Goal: Navigation & Orientation: Find specific page/section

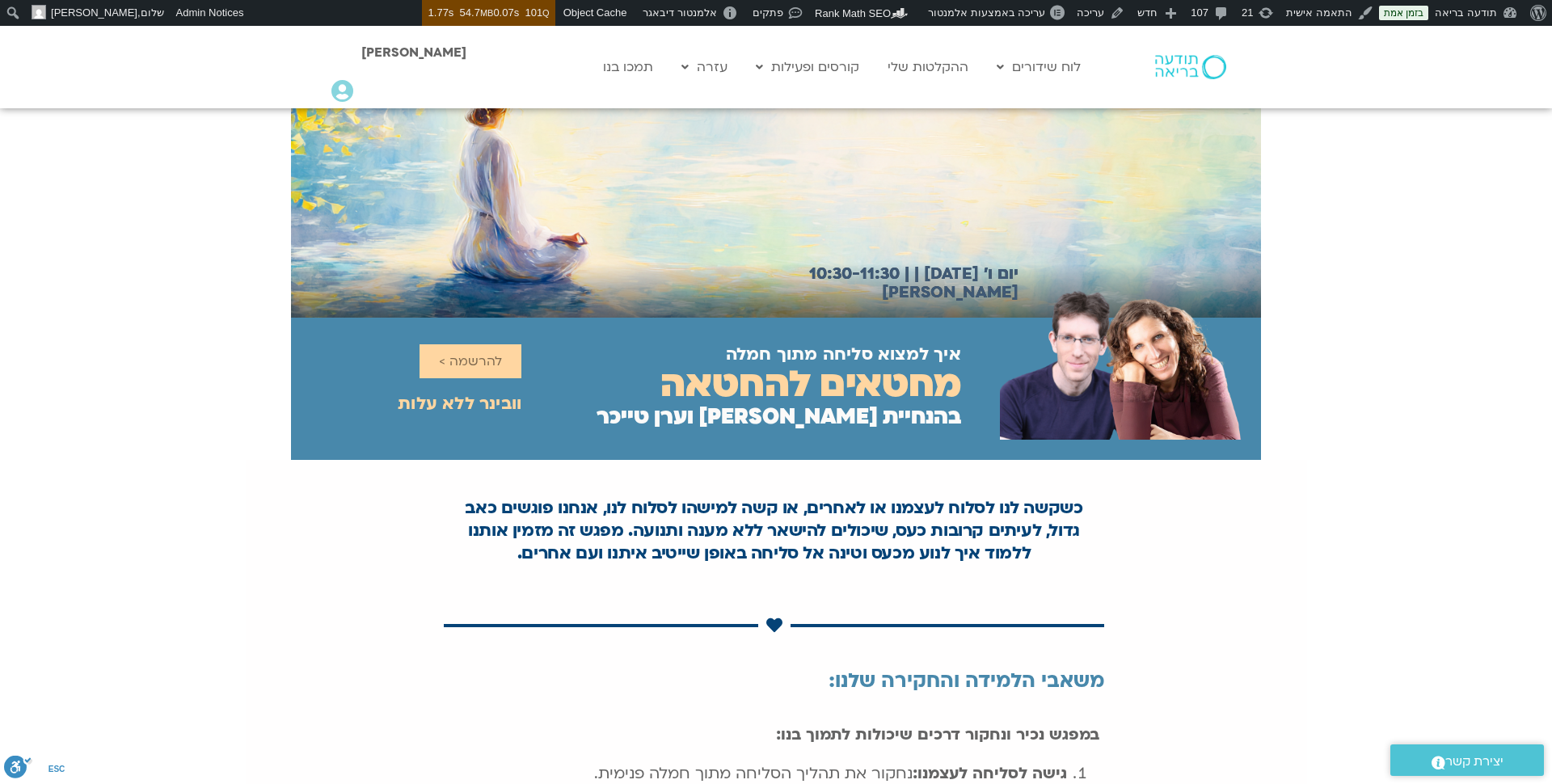
scroll to position [58, 0]
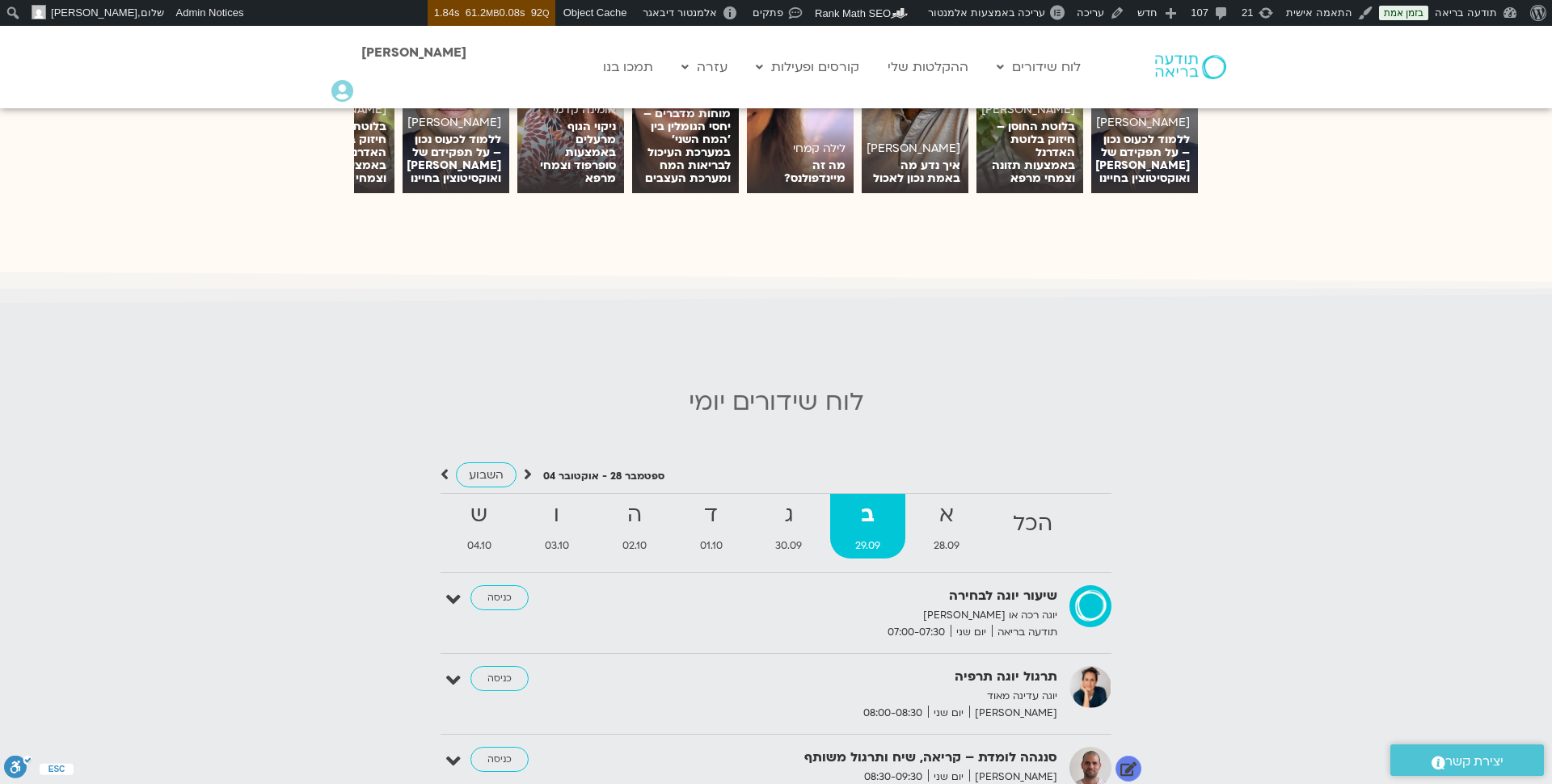
scroll to position [1302, 0]
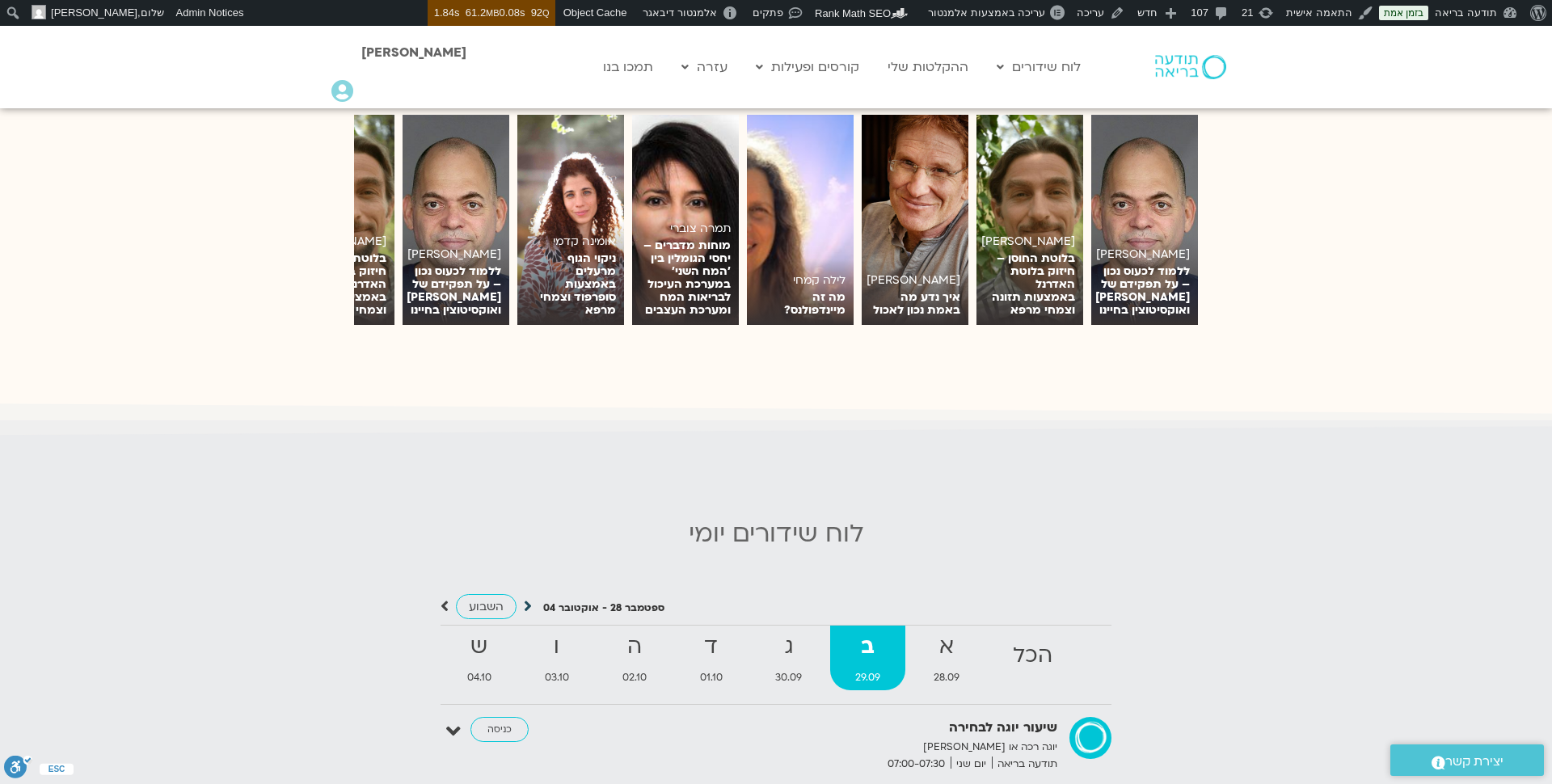
click at [528, 602] on icon at bounding box center [528, 606] width 8 height 16
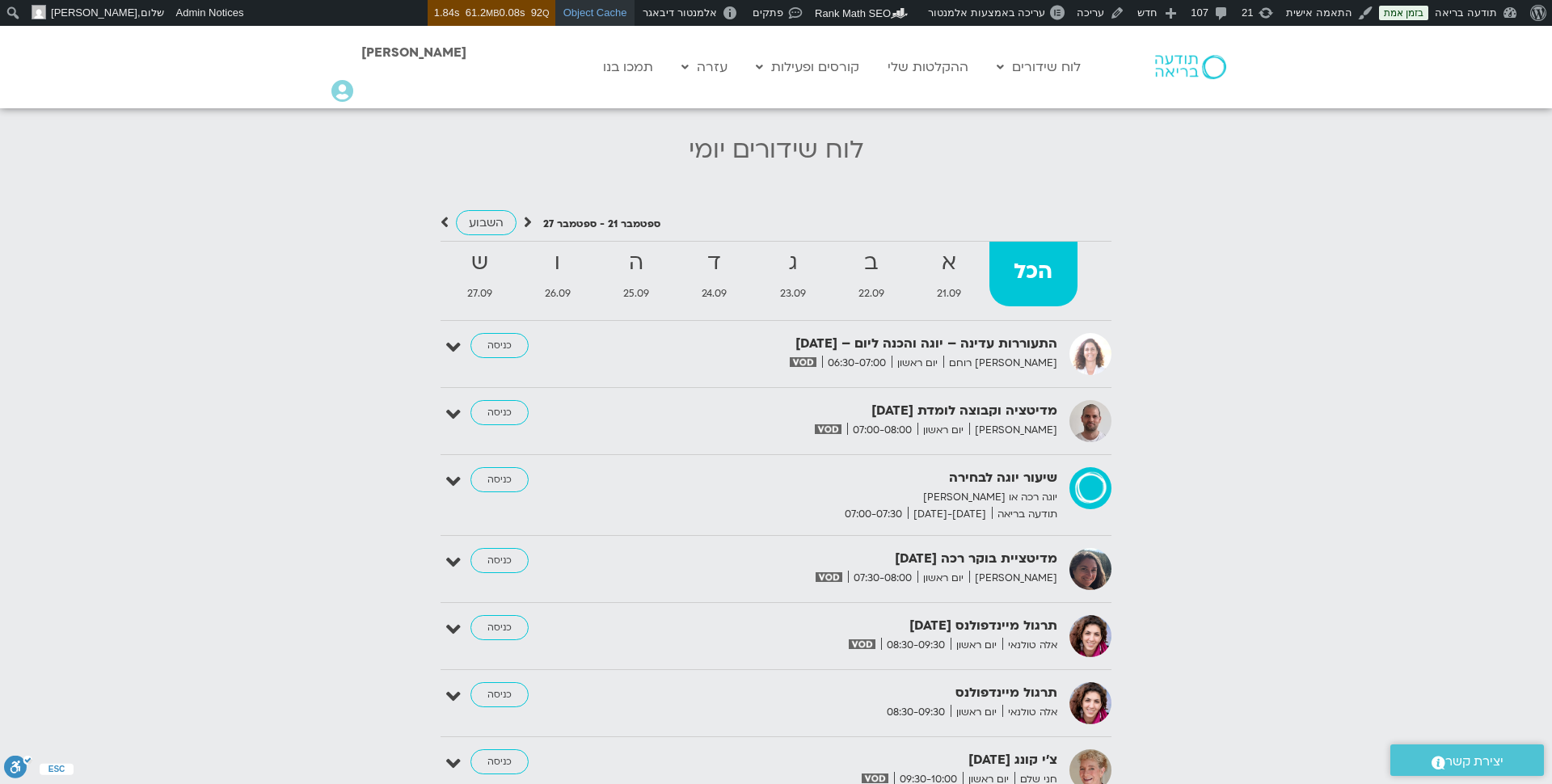
scroll to position [1671, 0]
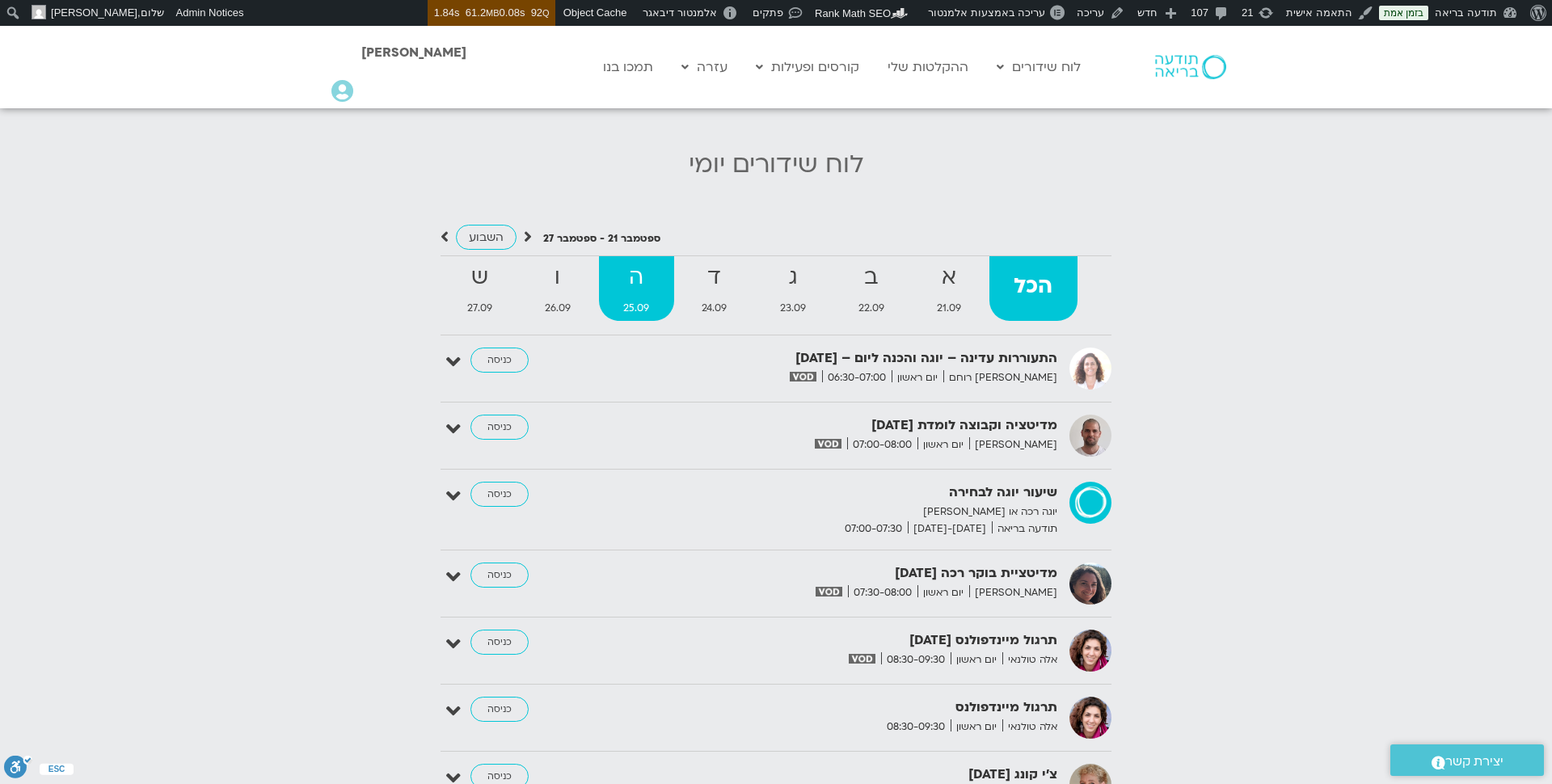
click at [634, 277] on strong "ה" at bounding box center [636, 278] width 75 height 37
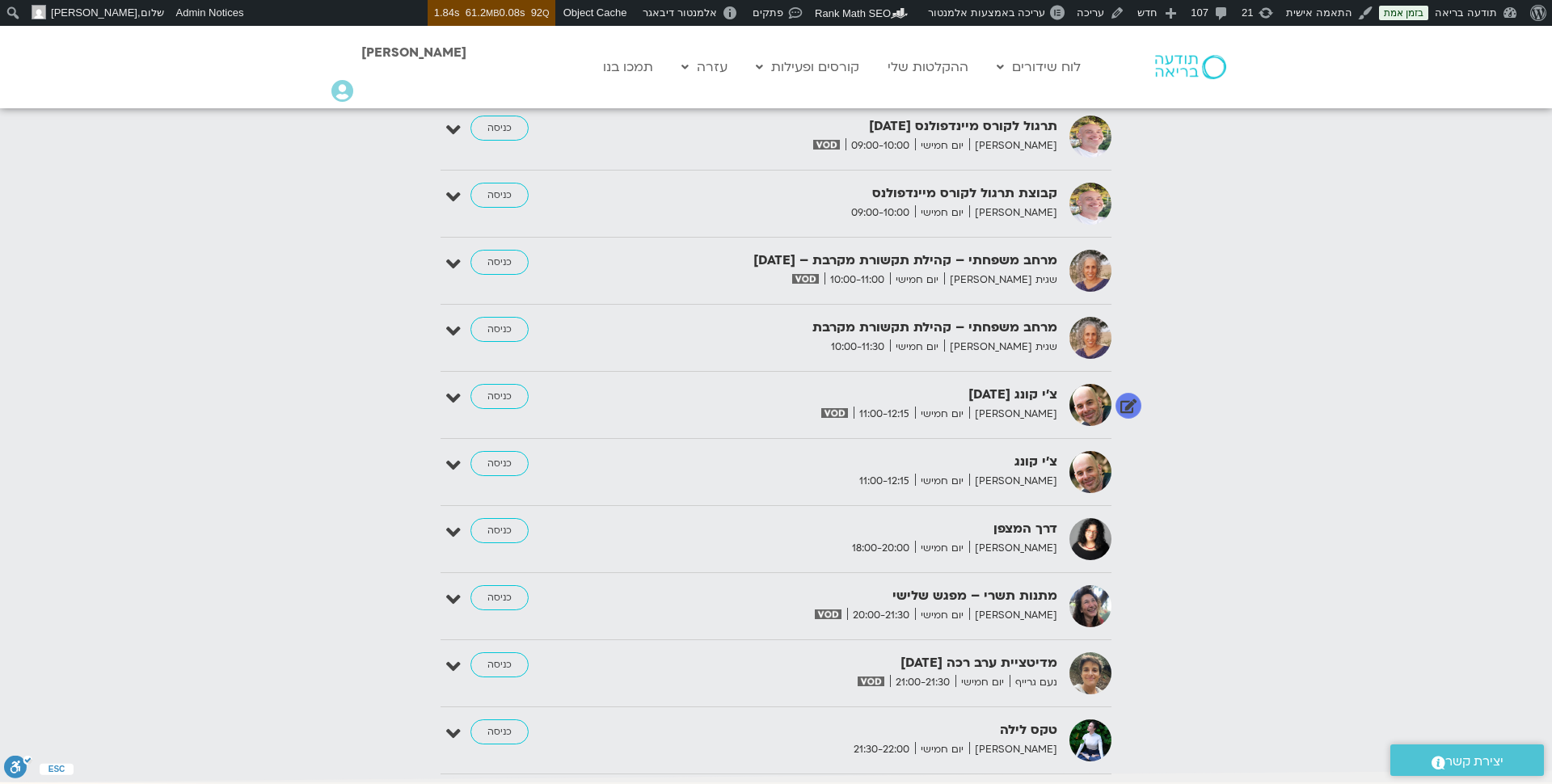
scroll to position [2285, 0]
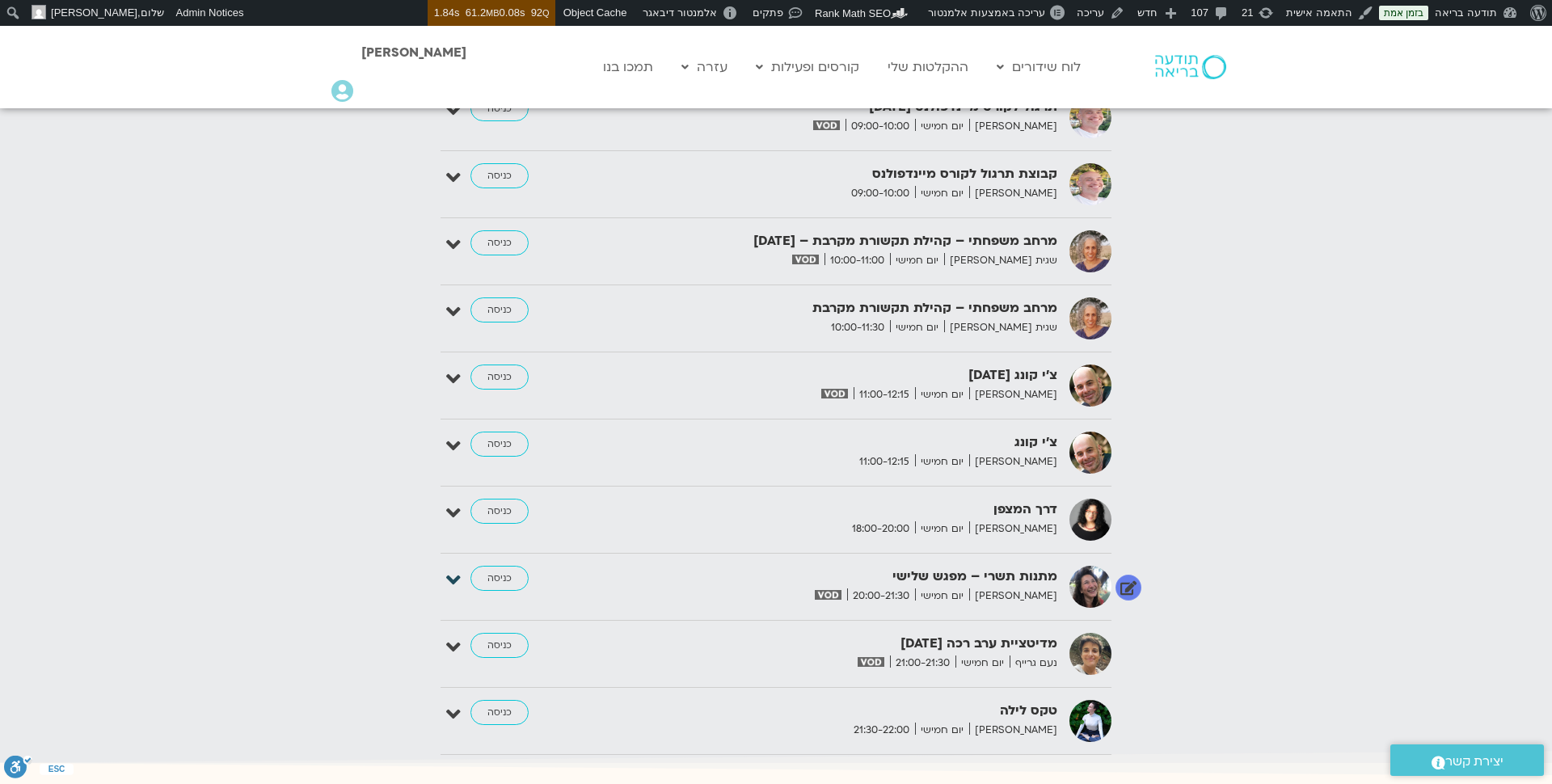
click at [456, 573] on icon at bounding box center [454, 580] width 15 height 23
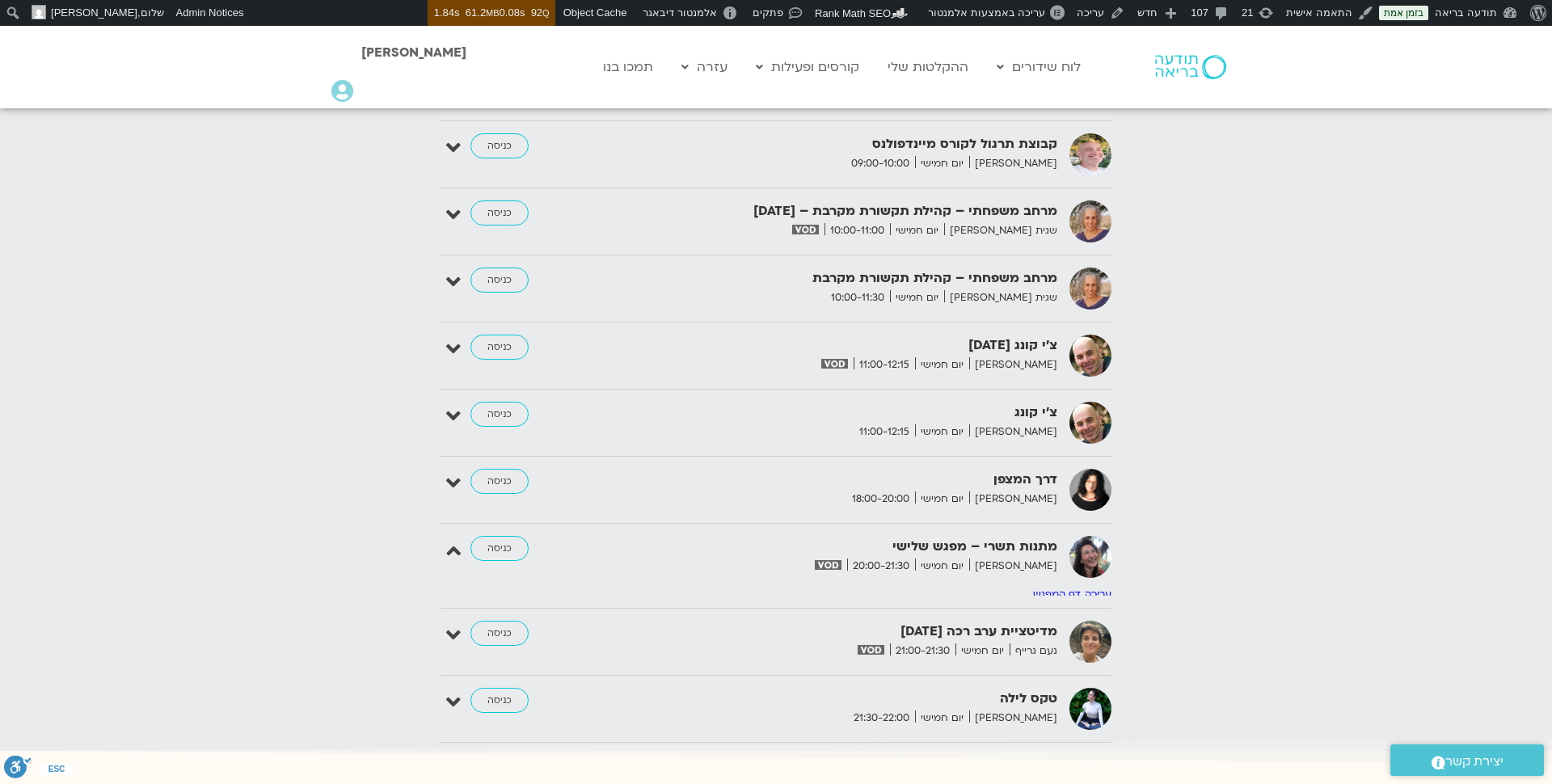
scroll to position [2315, 0]
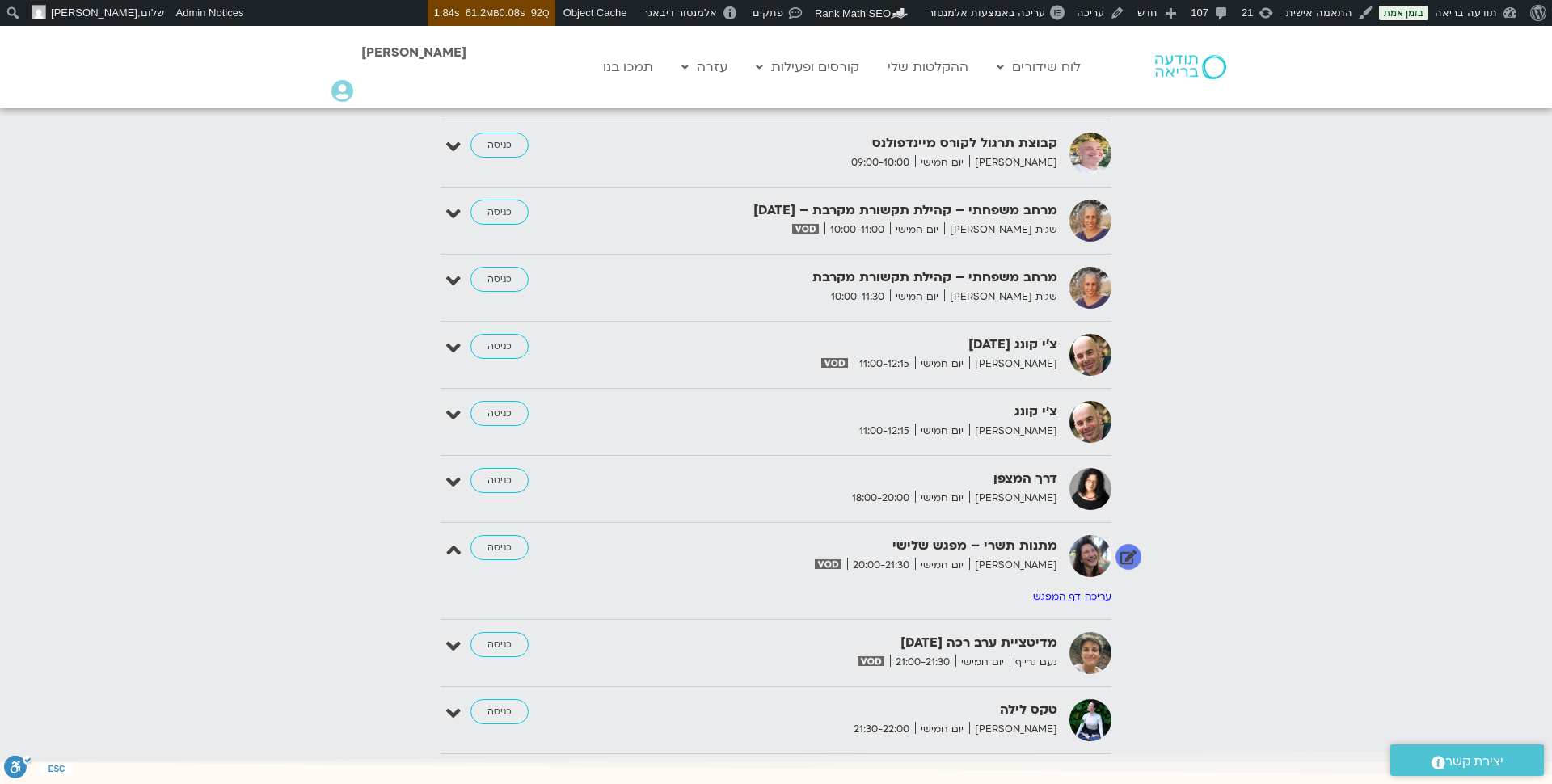
click at [1099, 590] on link "עריכה" at bounding box center [1097, 597] width 27 height 13
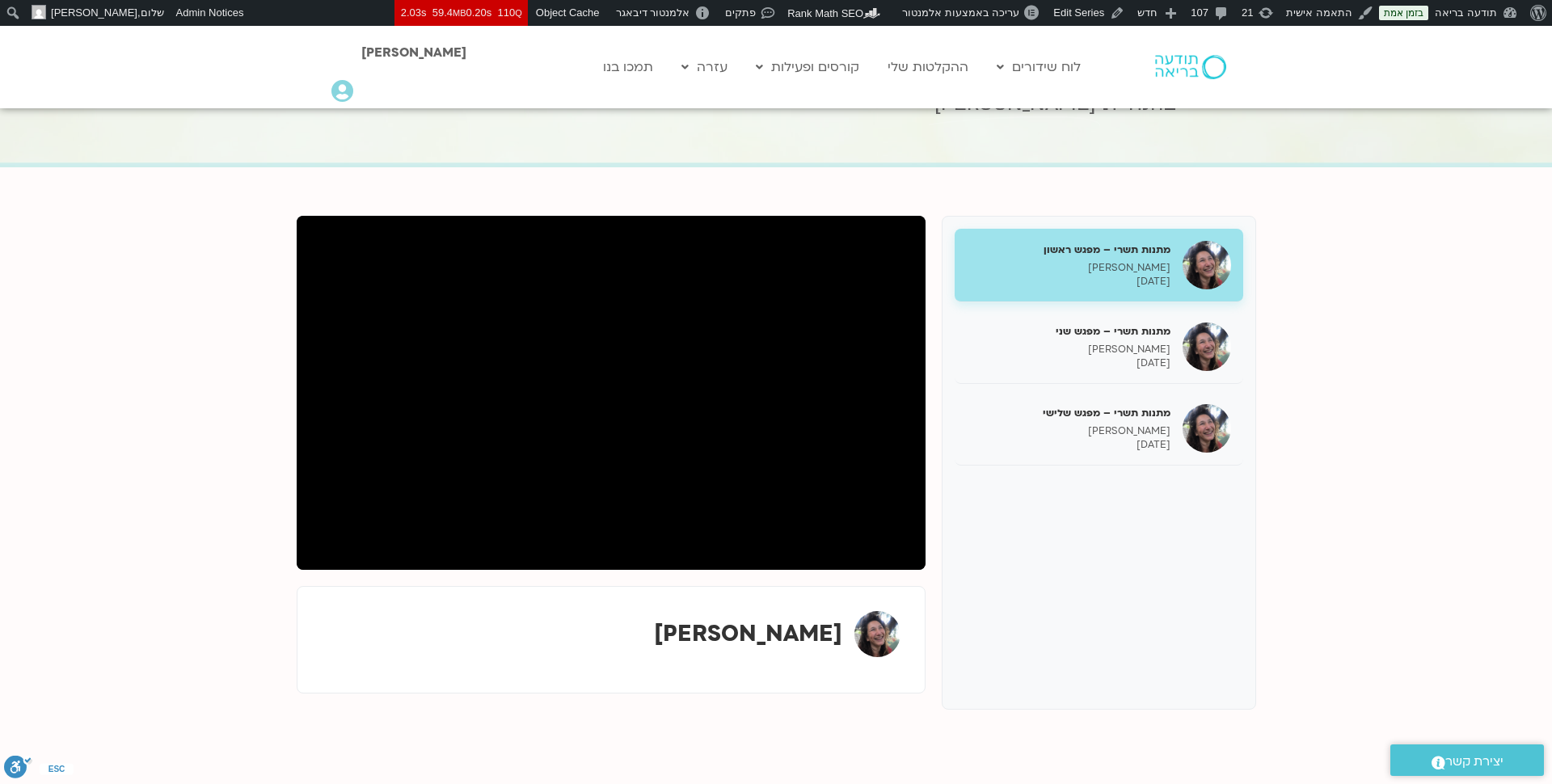
scroll to position [89, 0]
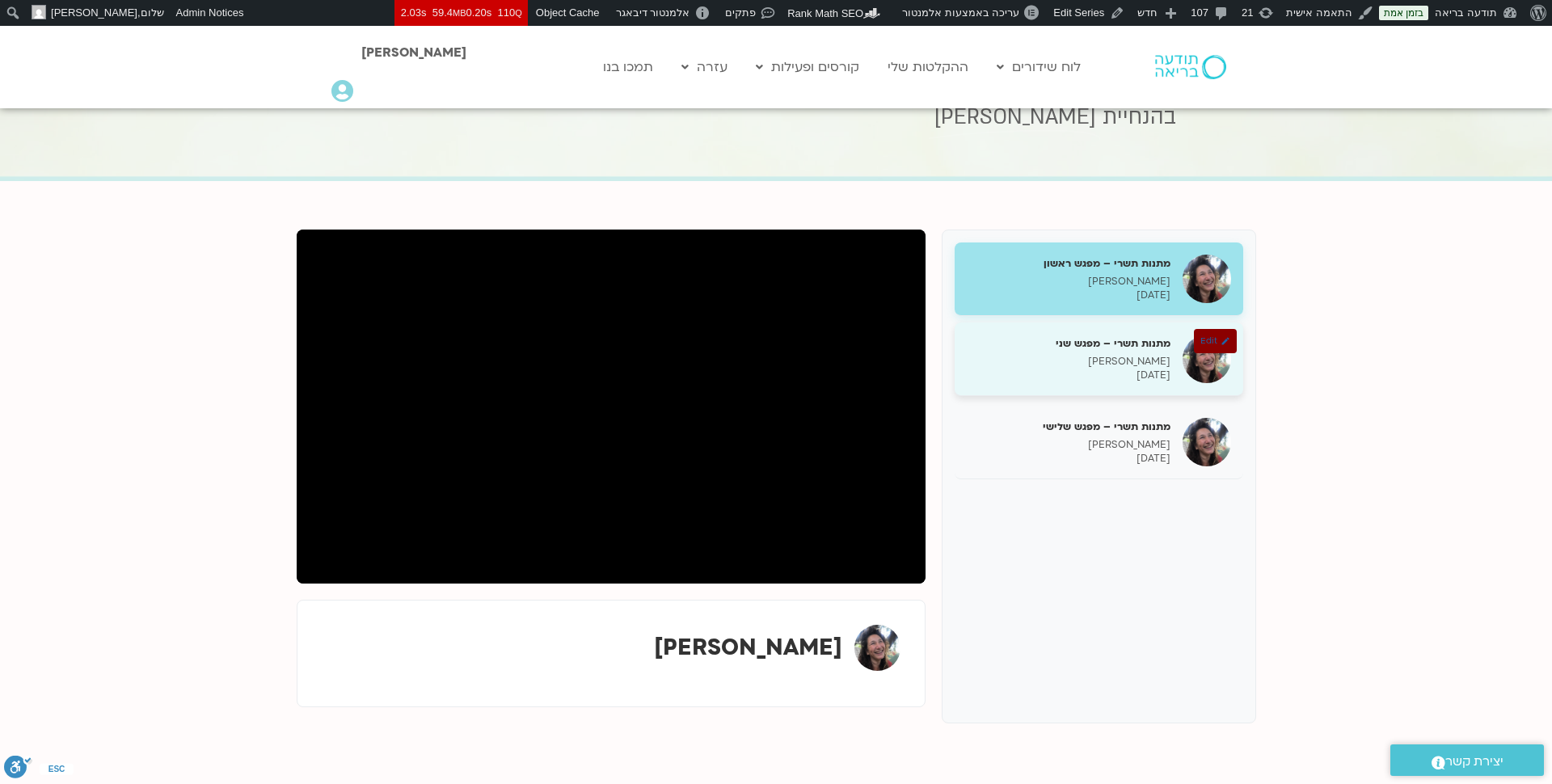
click at [1173, 352] on div "מתנות תשרי – מפגש שני מירה רגב 18/09/2025 Edit" at bounding box center [1098, 359] width 288 height 74
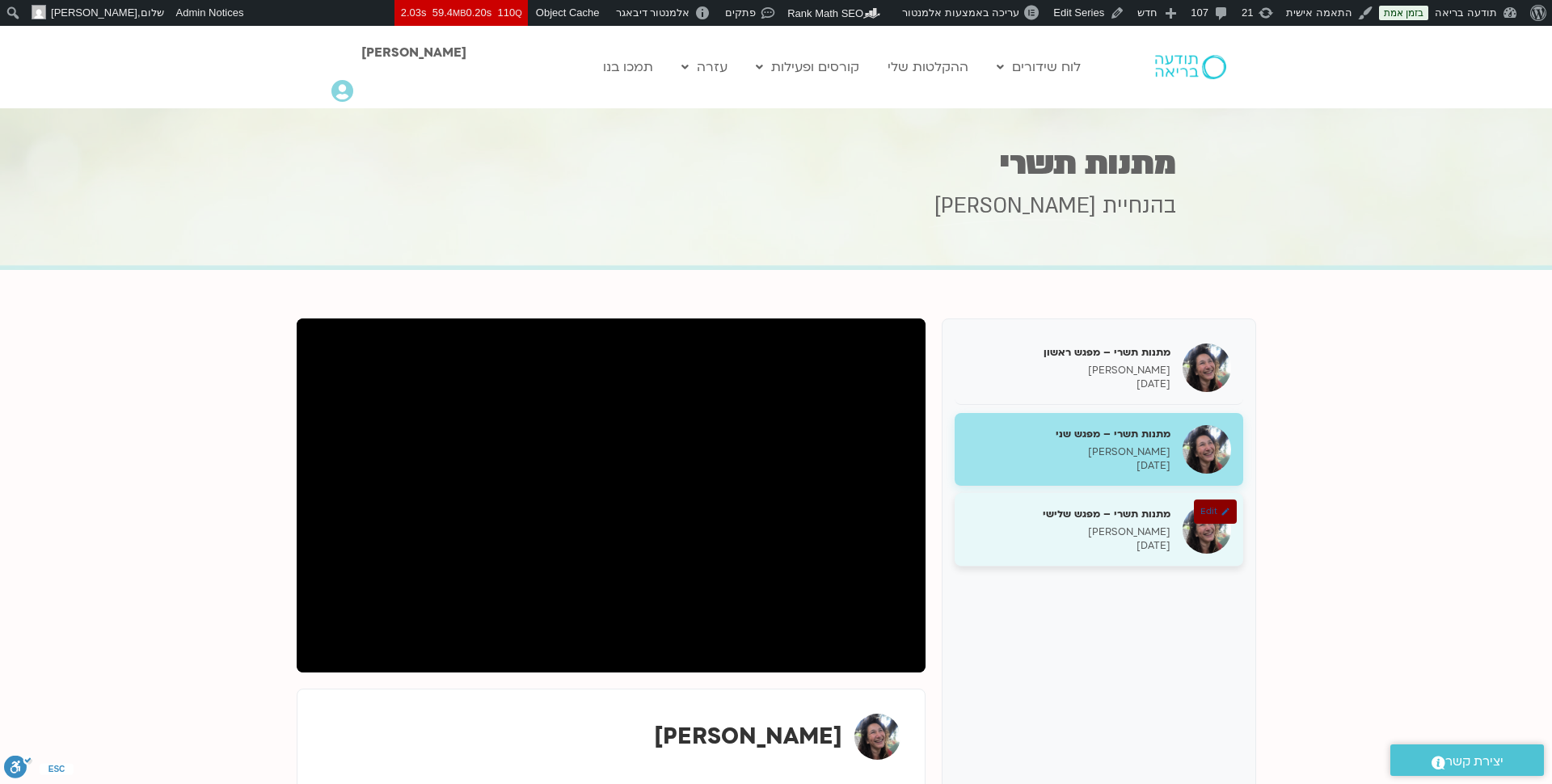
click at [1109, 541] on p "25/09/2025" at bounding box center [1068, 545] width 204 height 14
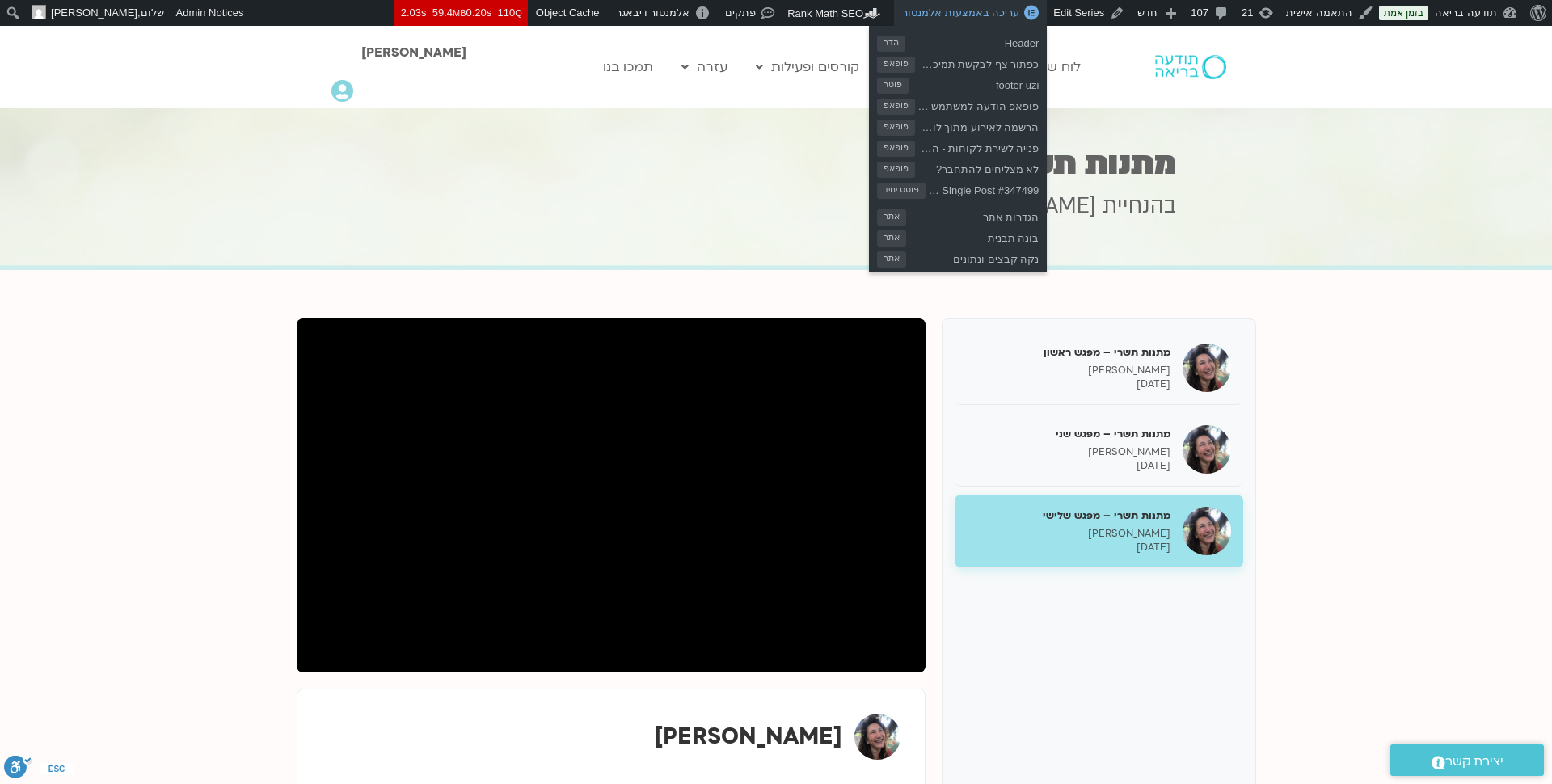
click at [1007, 17] on span "עריכה באמצעות אלמנטור" at bounding box center [960, 12] width 117 height 12
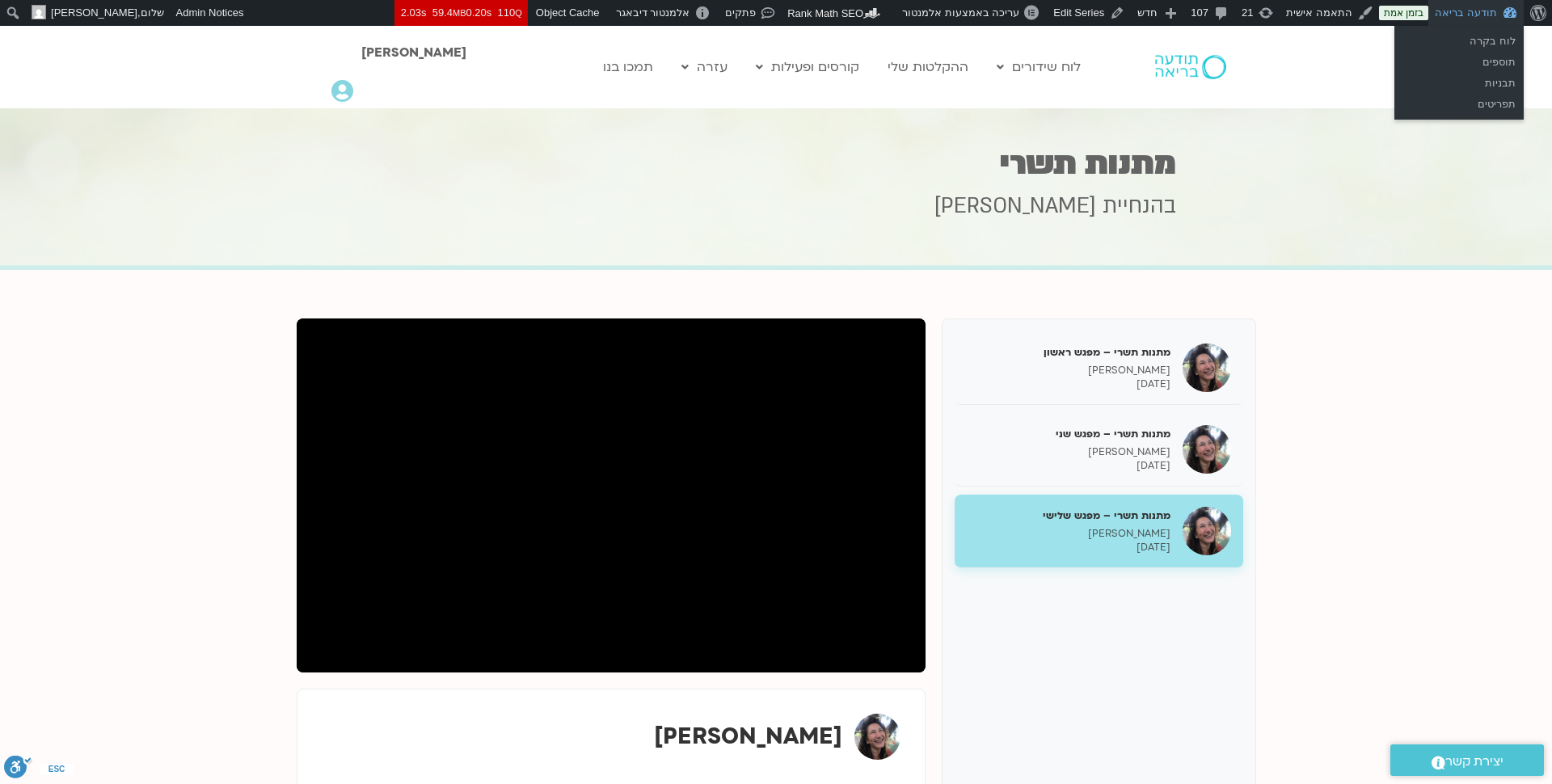
click at [1477, 19] on link "תודעה בריאה" at bounding box center [1475, 13] width 95 height 26
click at [1487, 37] on link "לוח בקרה" at bounding box center [1458, 41] width 129 height 21
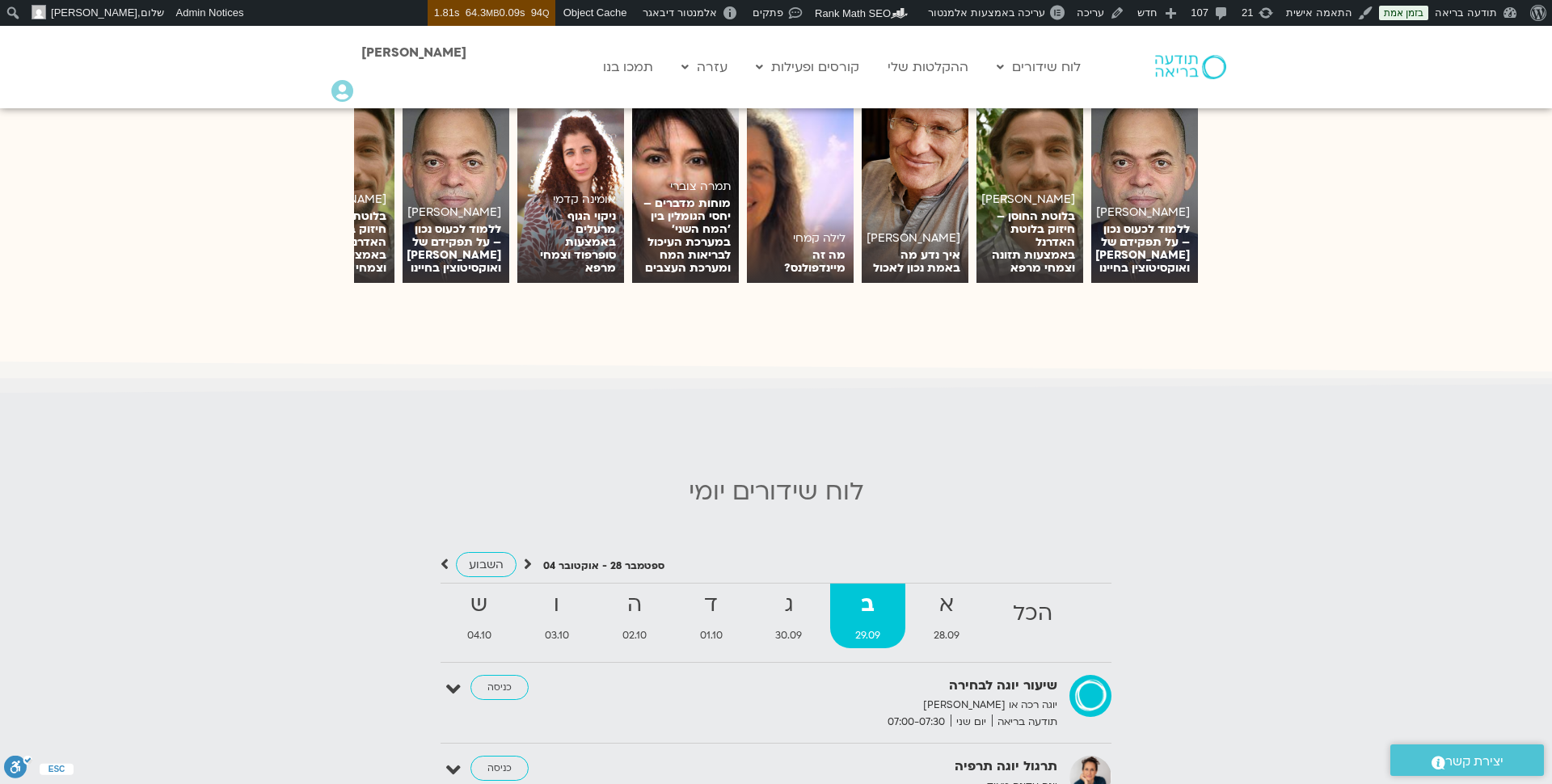
scroll to position [1383, 0]
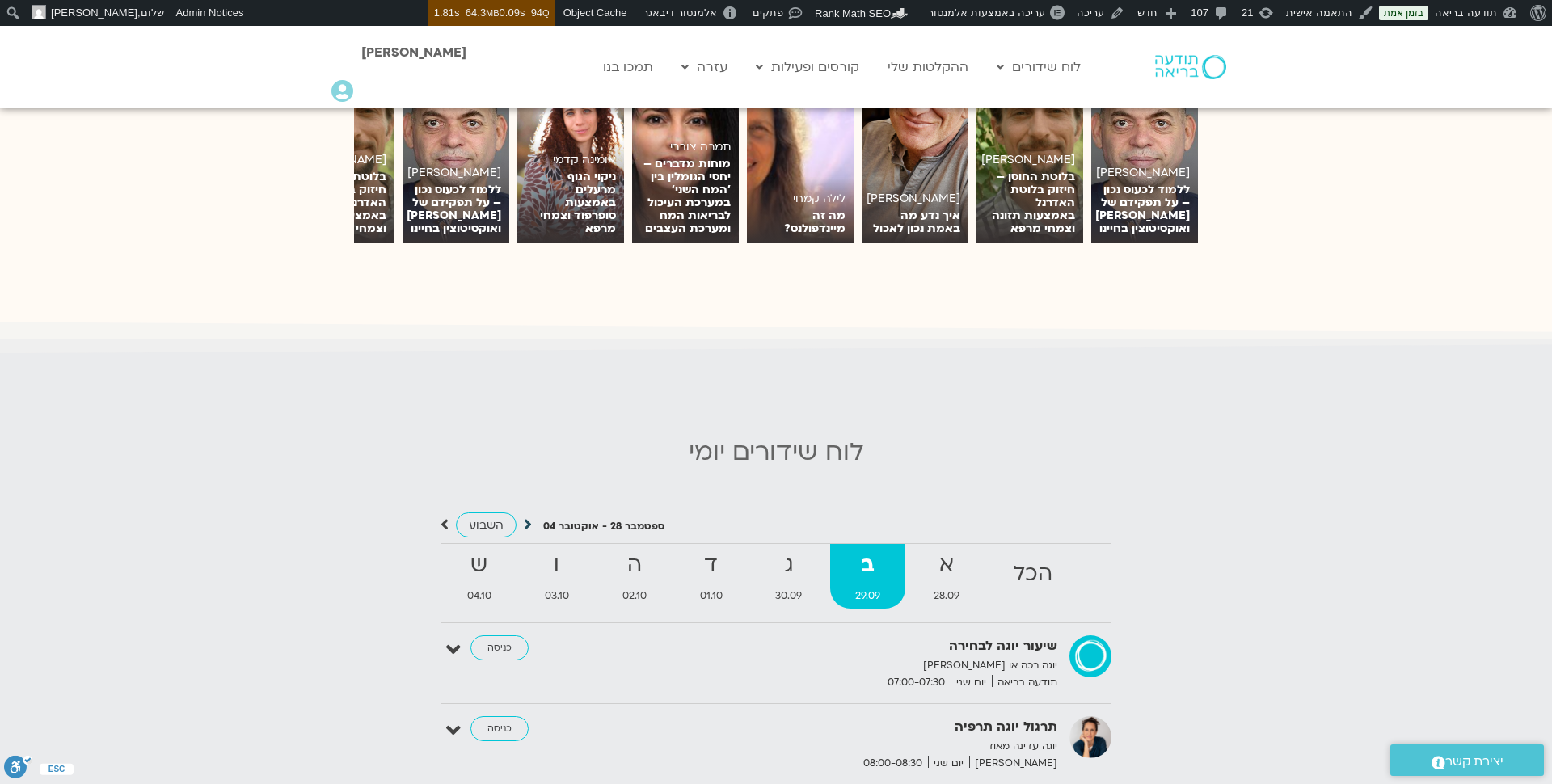
click at [524, 524] on icon at bounding box center [528, 524] width 8 height 16
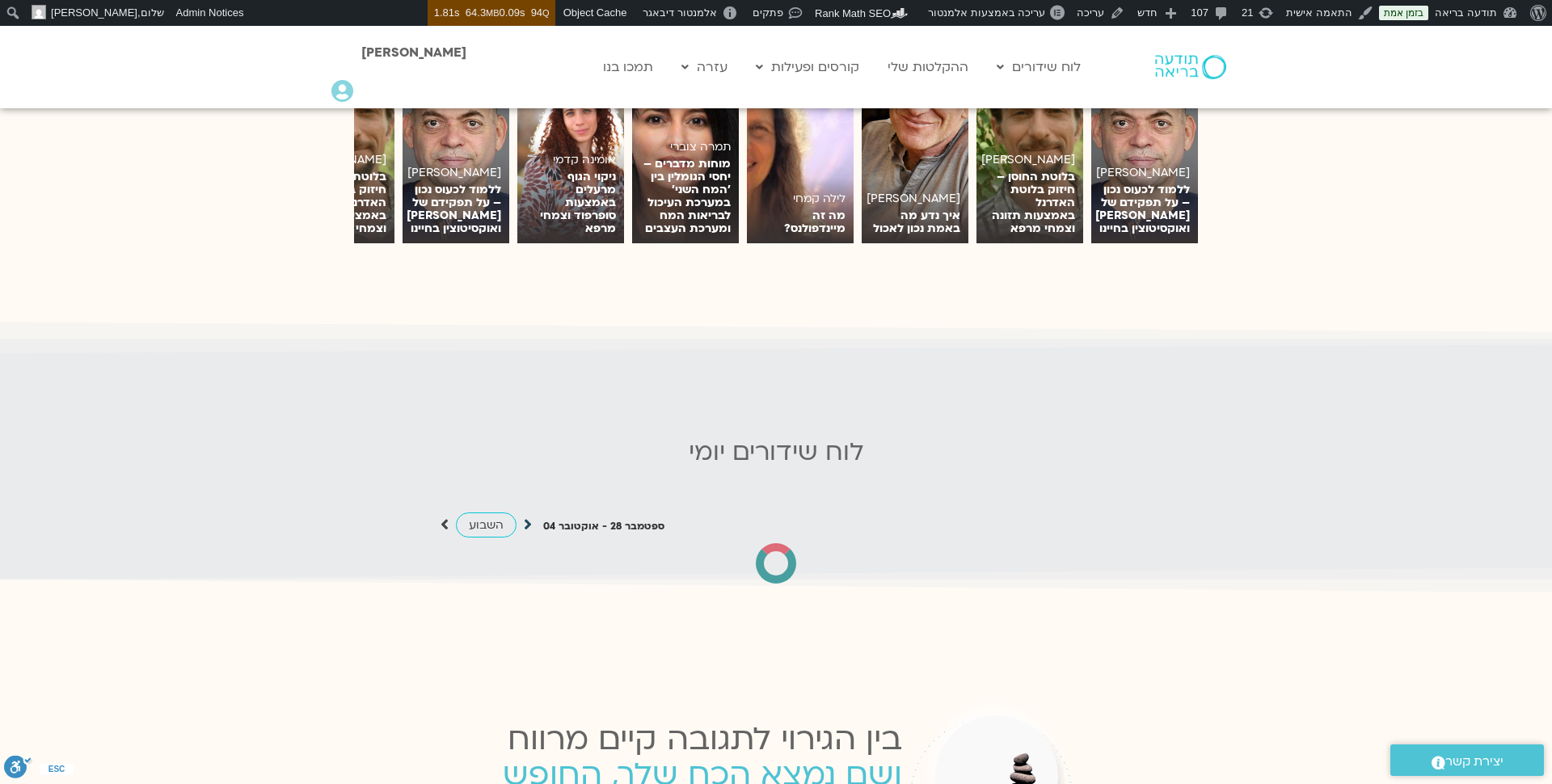
click at [524, 524] on icon at bounding box center [528, 524] width 8 height 16
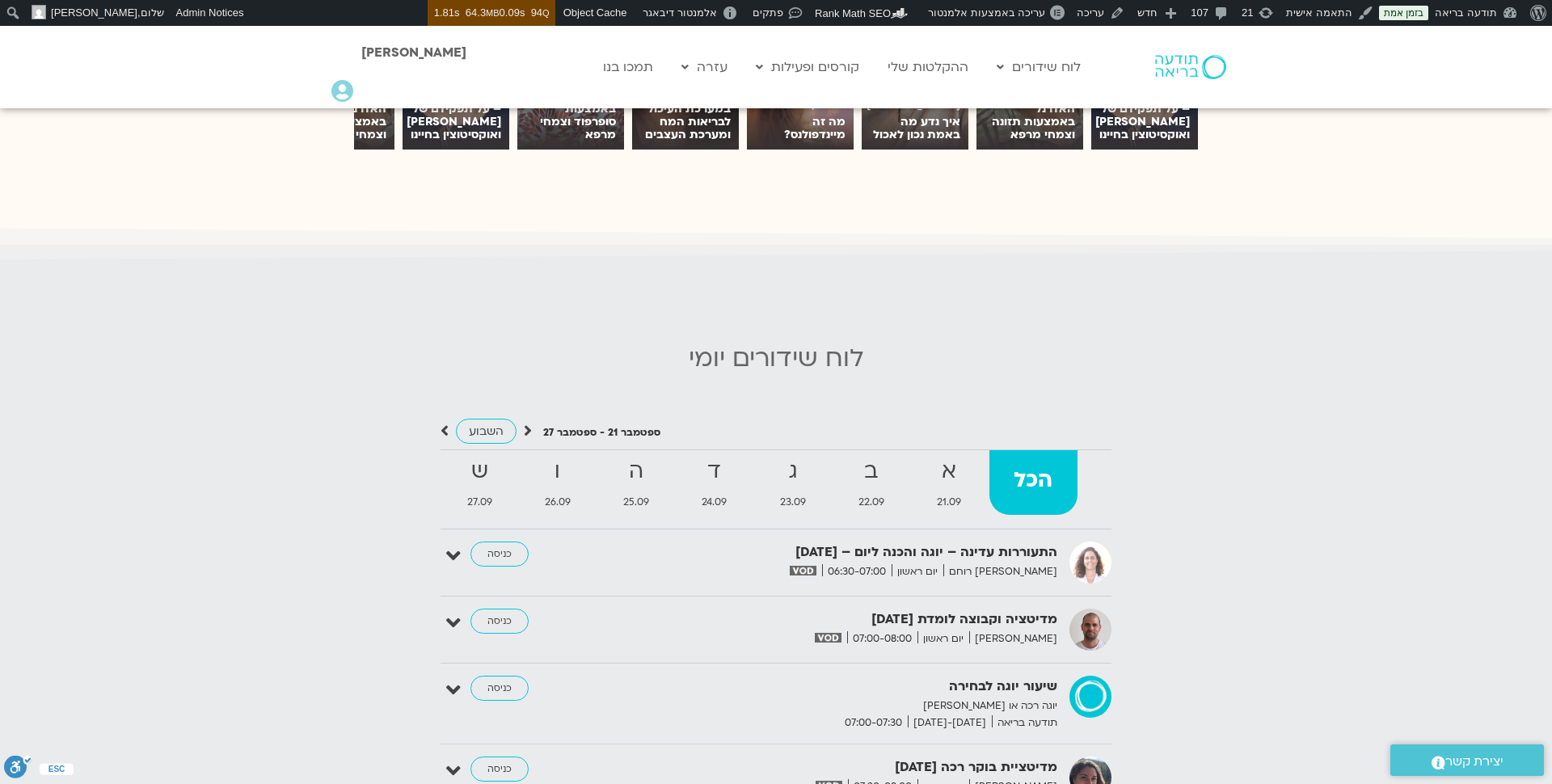
scroll to position [1471, 0]
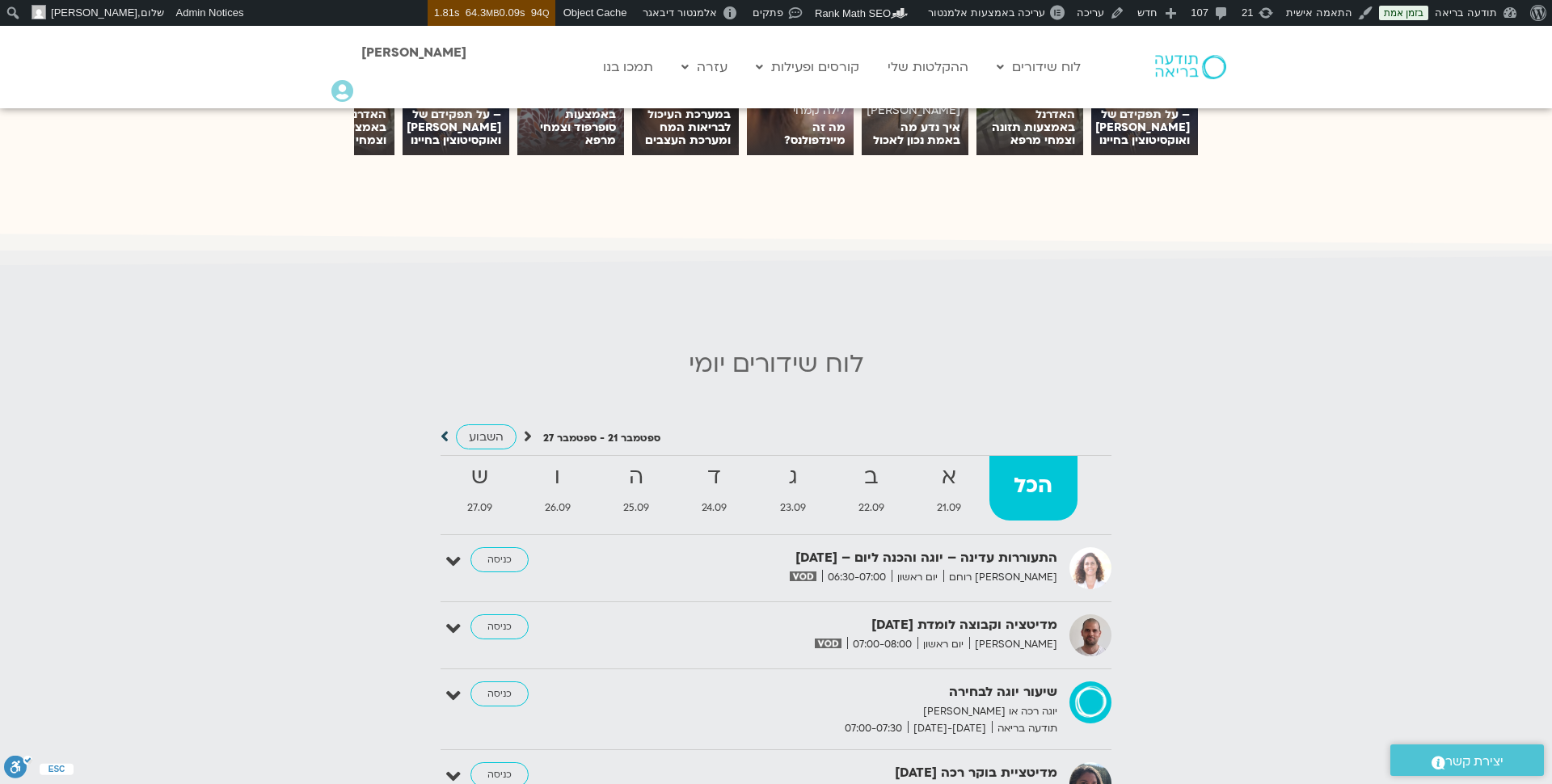
click at [446, 438] on icon at bounding box center [445, 437] width 8 height 16
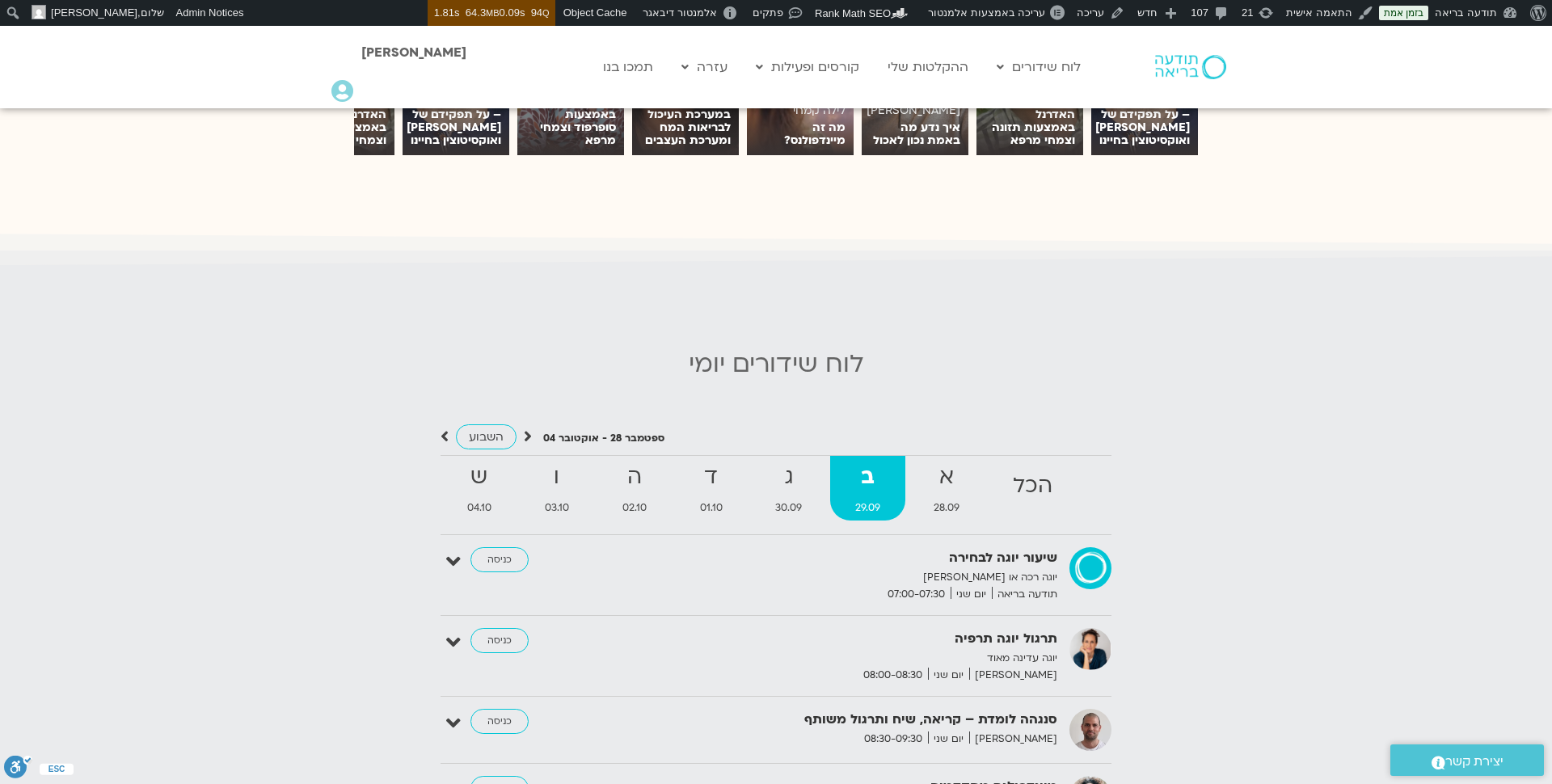
click at [524, 431] on icon at bounding box center [528, 437] width 8 height 16
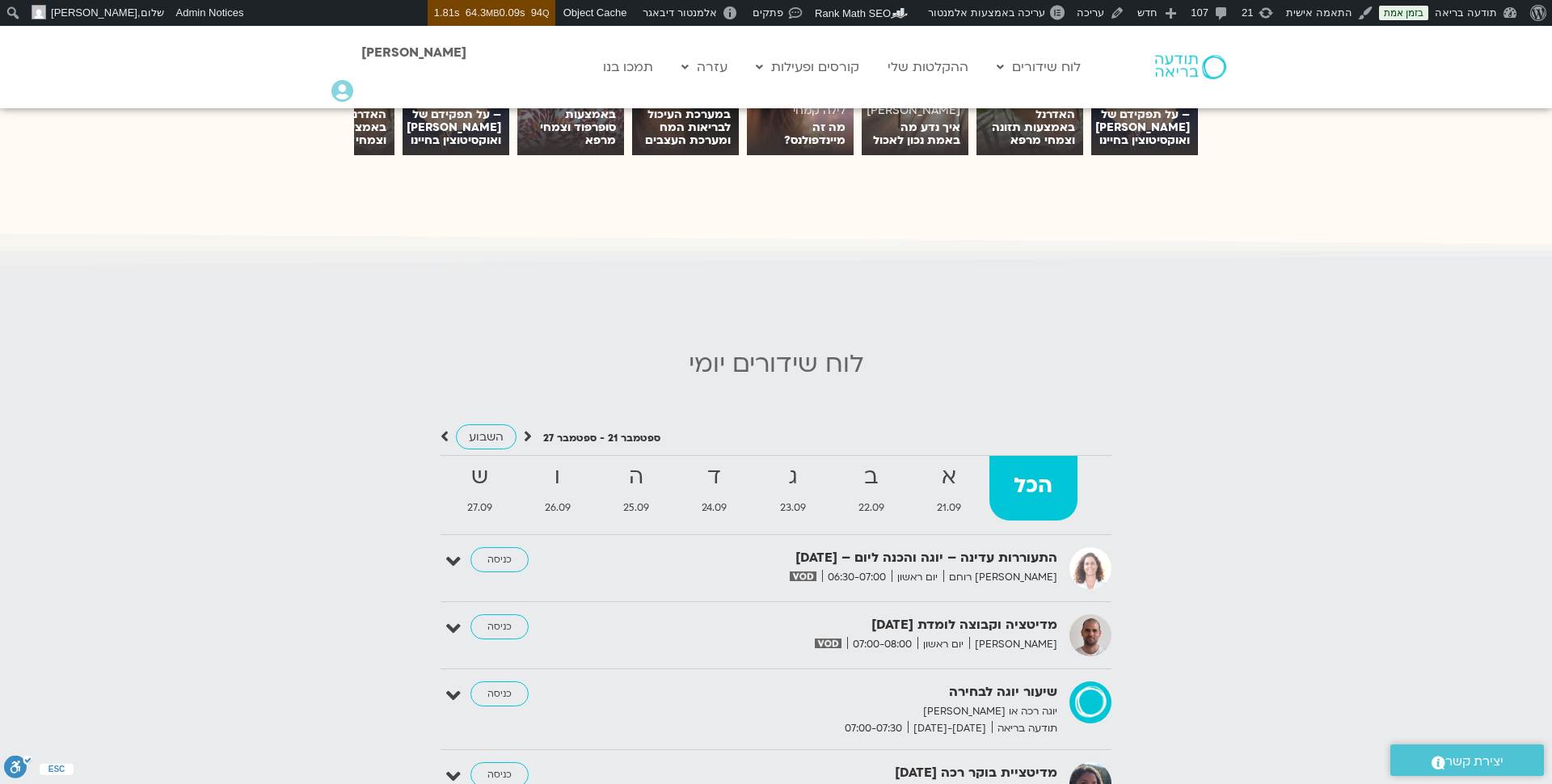
click at [524, 431] on icon at bounding box center [528, 437] width 8 height 16
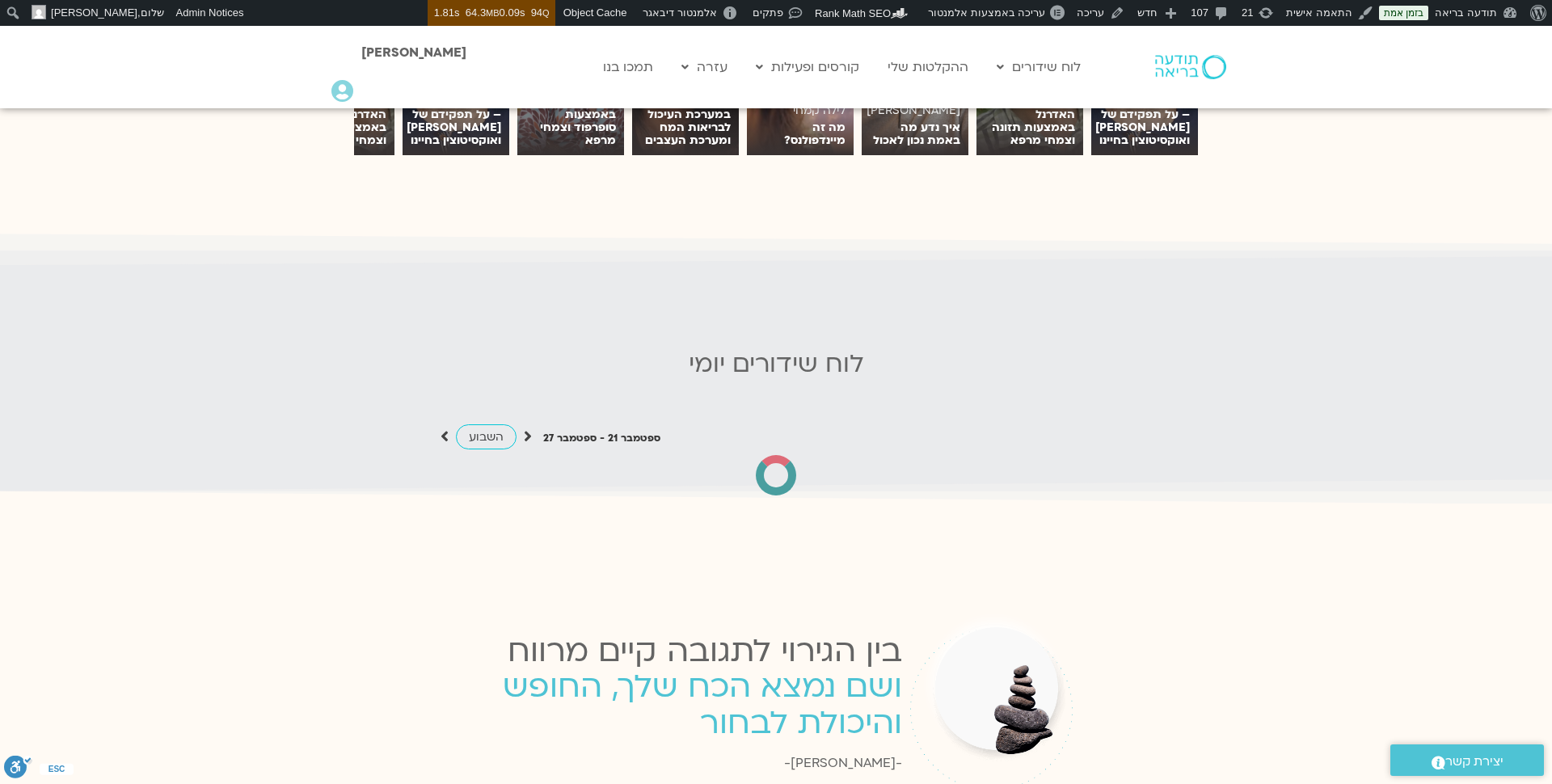
scroll to position [0, 0]
